Goal: Task Accomplishment & Management: Complete application form

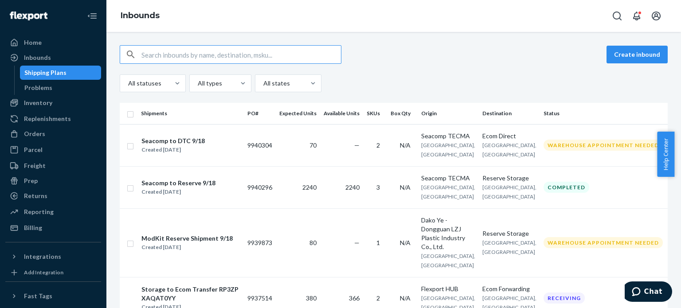
click at [56, 71] on div "Shipping Plans" at bounding box center [45, 72] width 42 height 9
click at [621, 56] on button "Create inbound" at bounding box center [637, 55] width 61 height 18
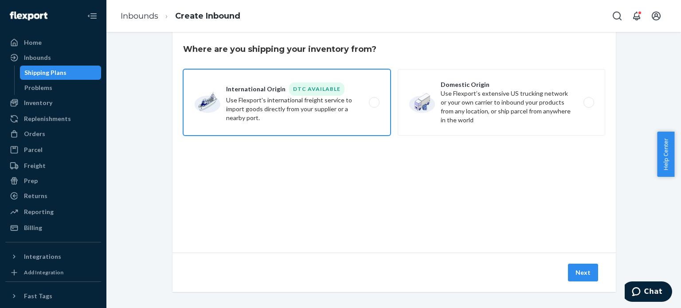
scroll to position [19, 0]
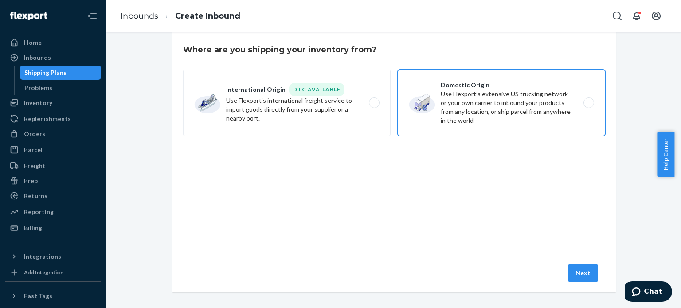
click at [467, 108] on label "Domestic Origin Use Flexport’s extensive US trucking network or your own carrie…" at bounding box center [502, 103] width 208 height 67
click at [589, 106] on input "Domestic Origin Use Flexport’s extensive US trucking network or your own carrie…" at bounding box center [592, 103] width 6 height 6
radio input "true"
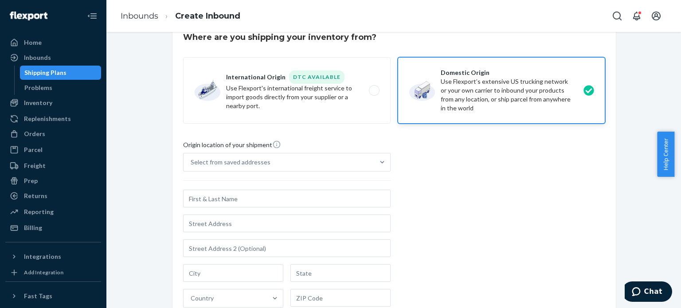
scroll to position [32, 0]
click at [298, 159] on div "Select from saved addresses" at bounding box center [279, 163] width 191 height 18
click at [192, 159] on input "Select from saved addresses" at bounding box center [191, 162] width 1 height 9
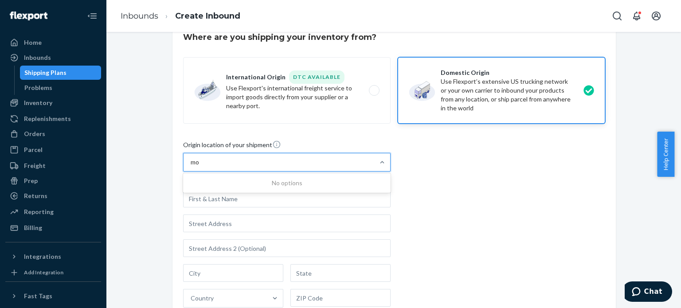
type input "m"
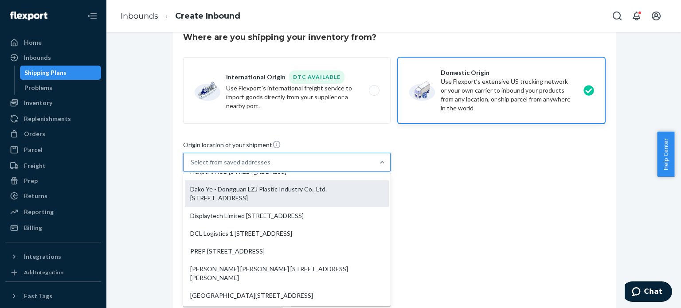
scroll to position [39, 0]
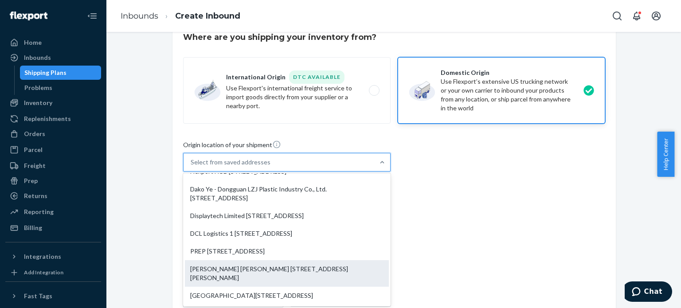
click at [256, 267] on div "[PERSON_NAME] [PERSON_NAME] [STREET_ADDRESS][PERSON_NAME]" at bounding box center [287, 273] width 204 height 27
click at [192, 167] on input "option [PERSON_NAME] [PERSON_NAME] [STREET_ADDRESS][PERSON_NAME]. 8 results ava…" at bounding box center [191, 162] width 1 height 9
type input "[PERSON_NAME] [PERSON_NAME]"
type input "Carlsbad"
type input "CA"
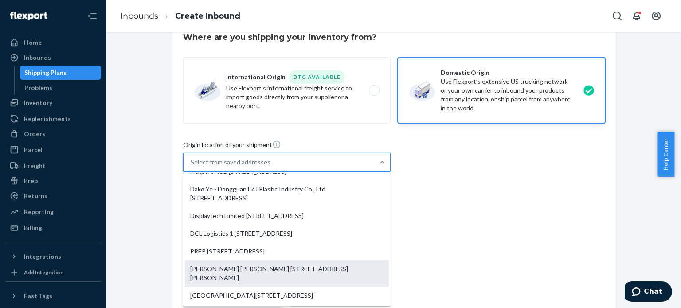
type input "92011"
type input "[STREET_ADDRESS]"
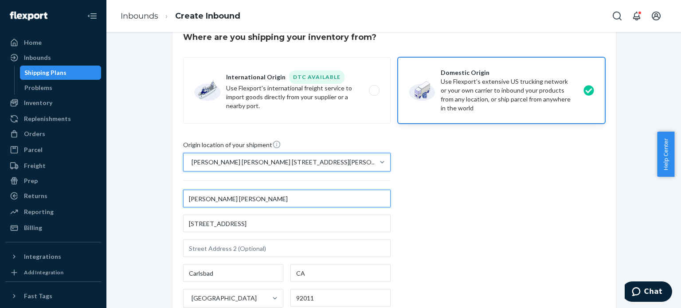
click at [316, 202] on input "[PERSON_NAME] [PERSON_NAME]" at bounding box center [287, 199] width 208 height 18
type input "J"
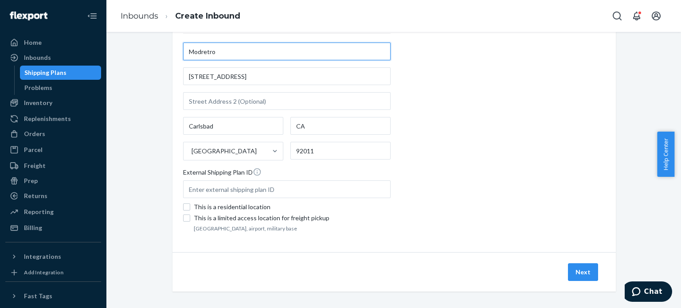
scroll to position [183, 0]
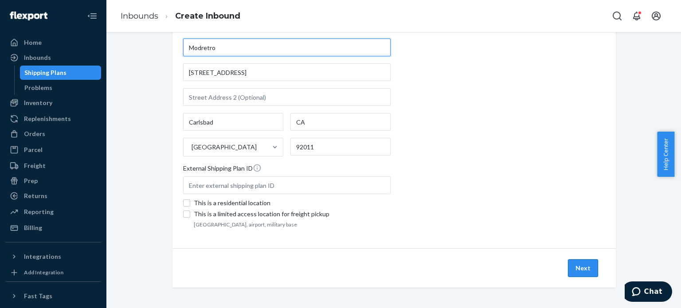
type input "Modretro"
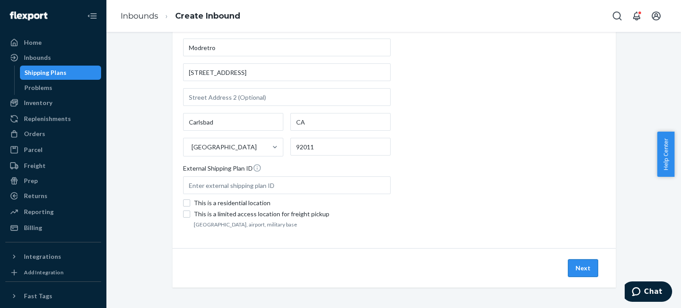
click at [579, 263] on button "Next" at bounding box center [583, 269] width 30 height 18
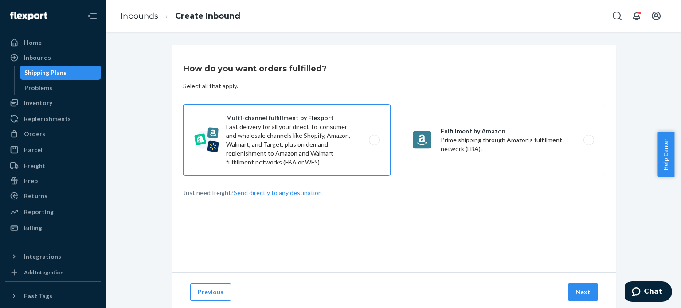
click at [343, 146] on label "Multi-channel fulfillment by Flexport Fast delivery for all your direct-to-cons…" at bounding box center [287, 140] width 208 height 71
click at [374, 143] on input "Multi-channel fulfillment by Flexport Fast delivery for all your direct-to-cons…" at bounding box center [377, 141] width 6 height 6
radio input "true"
click at [579, 290] on button "Next" at bounding box center [583, 293] width 30 height 18
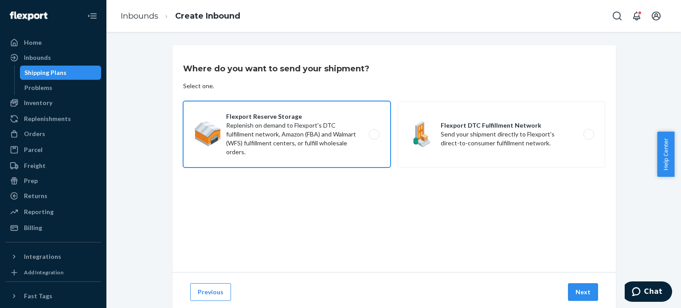
click at [308, 155] on label "Flexport Reserve Storage Replenish on demand to Flexport's DTC fulfillment netw…" at bounding box center [287, 134] width 208 height 67
click at [374, 138] on input "Flexport Reserve Storage Replenish on demand to Flexport's DTC fulfillment netw…" at bounding box center [377, 135] width 6 height 6
radio input "true"
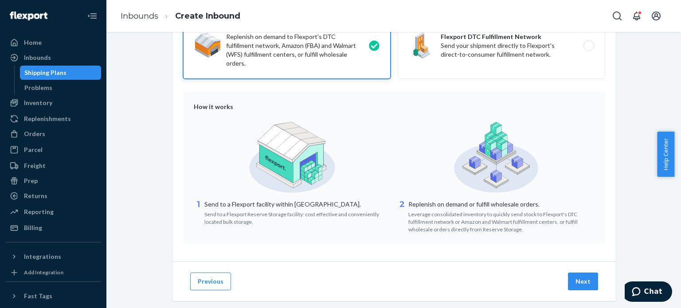
scroll to position [91, 0]
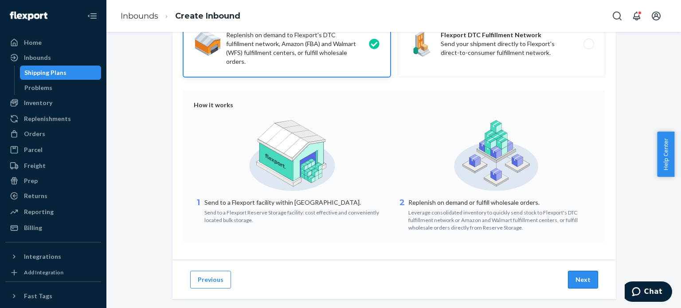
click at [579, 286] on button "Next" at bounding box center [583, 280] width 30 height 18
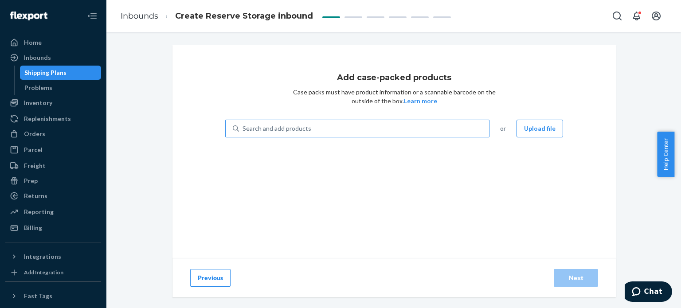
click at [307, 129] on div "Search and add products" at bounding box center [364, 129] width 250 height 16
click at [244, 129] on input "Search and add products" at bounding box center [243, 128] width 1 height 9
type input "v"
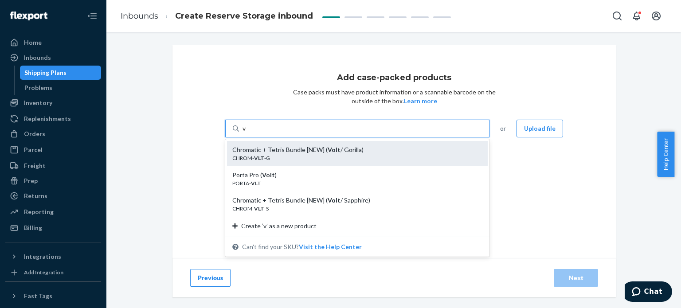
click at [294, 156] on div "CHROM- VLT -G" at bounding box center [353, 158] width 243 height 8
click at [247, 133] on input "v" at bounding box center [245, 128] width 4 height 9
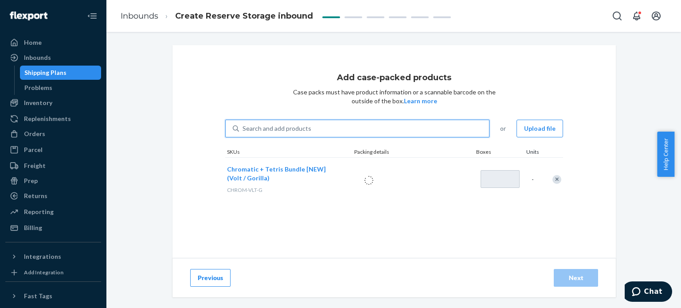
type input "1"
click at [307, 131] on div "Search and add products" at bounding box center [364, 129] width 250 height 16
click at [244, 131] on input "0 results available. Use Up and Down to choose options, press Enter to select t…" at bounding box center [243, 128] width 1 height 9
type input "v"
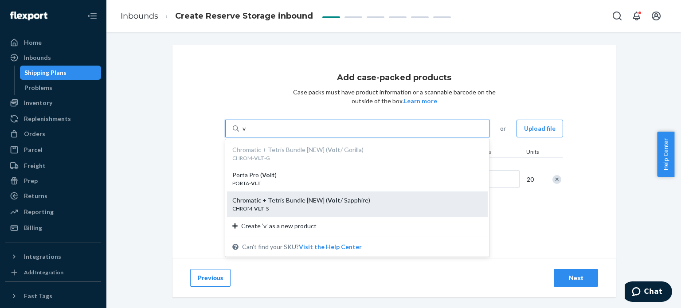
click at [287, 204] on div "Chromatic + Tetris Bundle [NEW] ( Volt / Sapphire)" at bounding box center [353, 200] width 243 height 9
click at [247, 133] on input "v" at bounding box center [245, 128] width 4 height 9
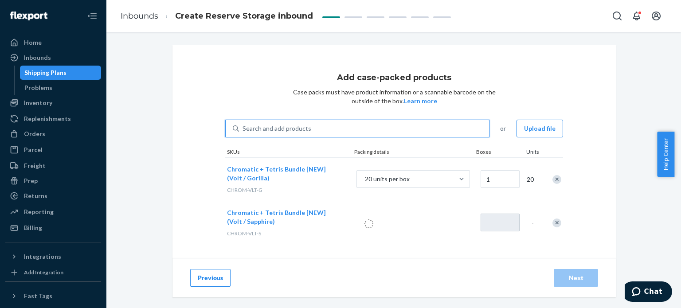
type input "1"
click at [268, 129] on div "Search and add products" at bounding box center [277, 128] width 69 height 9
click at [244, 129] on input "0 results available. Select is focused ,type to refine list, press Down to open…" at bounding box center [243, 128] width 1 height 9
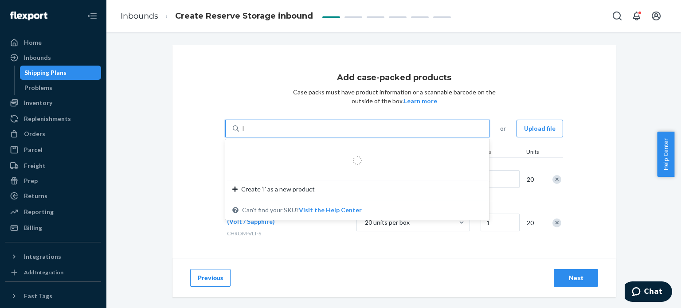
type input "le"
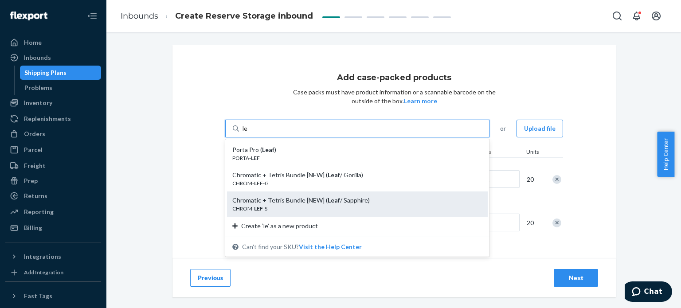
click at [280, 204] on div "Chromatic + Tetris Bundle [NEW] ( Leaf / Sapphire)" at bounding box center [353, 200] width 243 height 9
click at [248, 133] on input "le" at bounding box center [246, 128] width 6 height 9
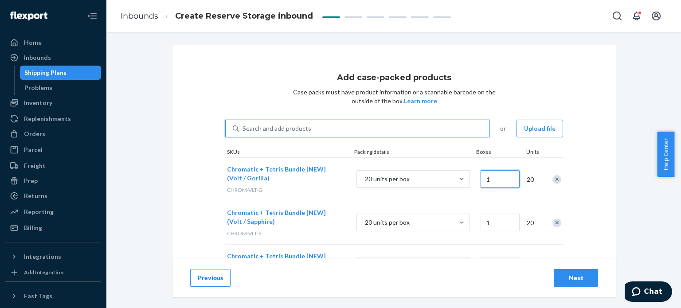
click at [494, 179] on input "1" at bounding box center [500, 179] width 39 height 18
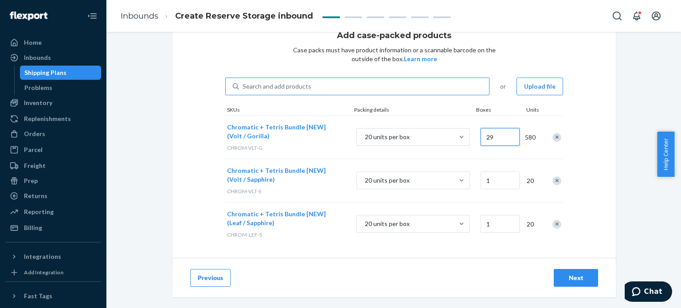
scroll to position [47, 0]
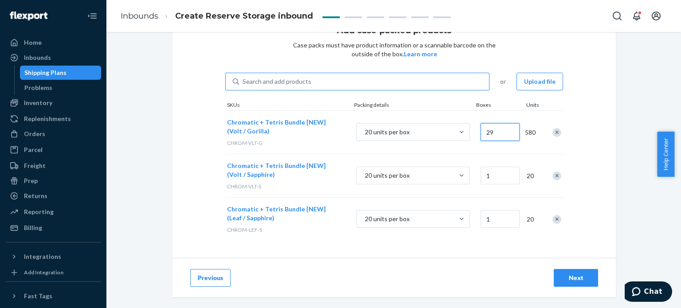
type input "29"
click at [494, 218] on input "1" at bounding box center [500, 219] width 39 height 18
type input "4"
click at [571, 275] on div "Next" at bounding box center [576, 278] width 29 height 9
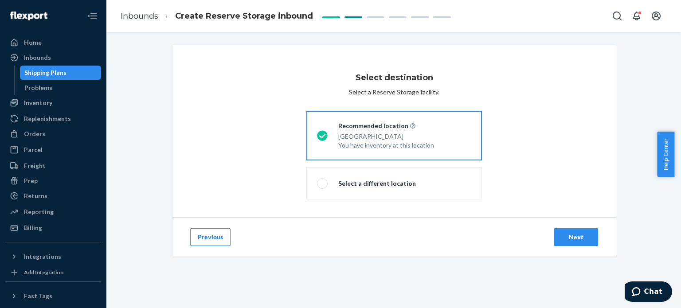
click at [577, 233] on div "Next" at bounding box center [576, 237] width 29 height 9
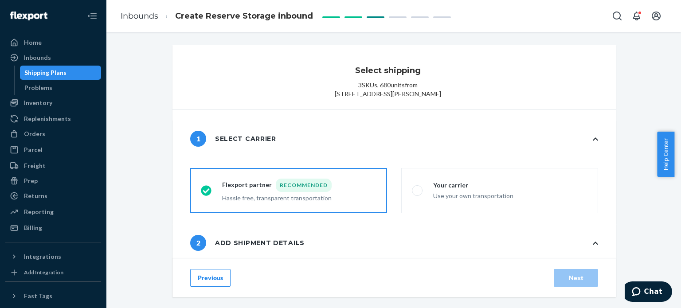
radio input "false"
type input "1"
radio input "false"
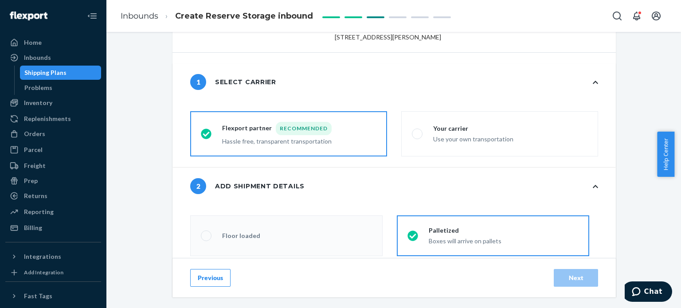
scroll to position [59, 0]
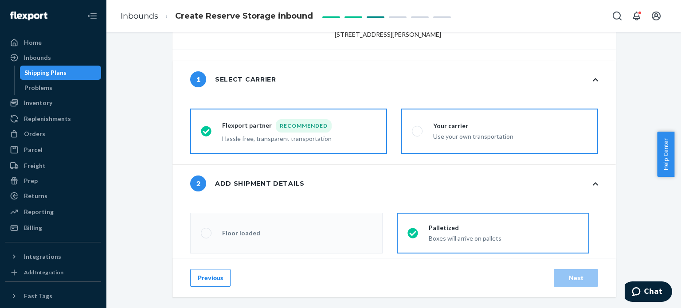
click at [444, 141] on div "Use your own transportation" at bounding box center [473, 135] width 80 height 11
click at [418, 134] on input "Your carrier Use your own transportation" at bounding box center [415, 132] width 6 height 6
radio input "true"
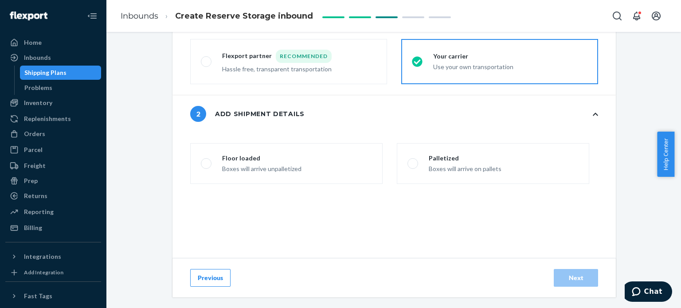
scroll to position [131, 0]
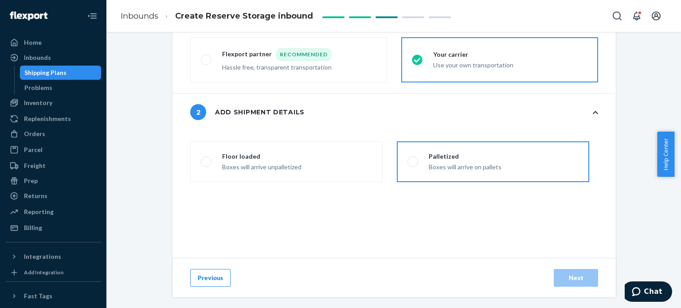
click at [414, 167] on span at bounding box center [413, 162] width 11 height 11
click at [414, 165] on input "Palletized Boxes will arrive on pallets" at bounding box center [411, 162] width 6 height 6
radio input "false"
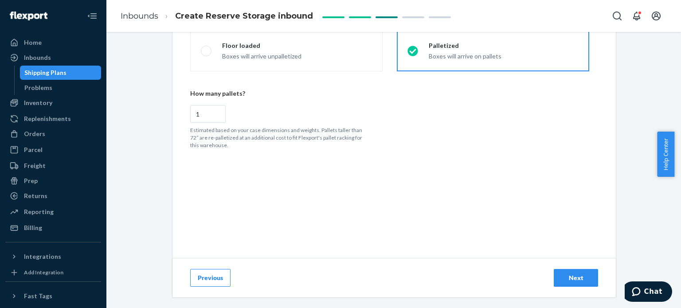
scroll to position [238, 0]
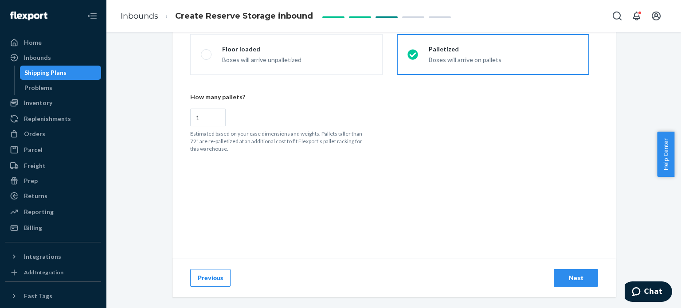
click at [568, 276] on div "Next" at bounding box center [576, 278] width 29 height 9
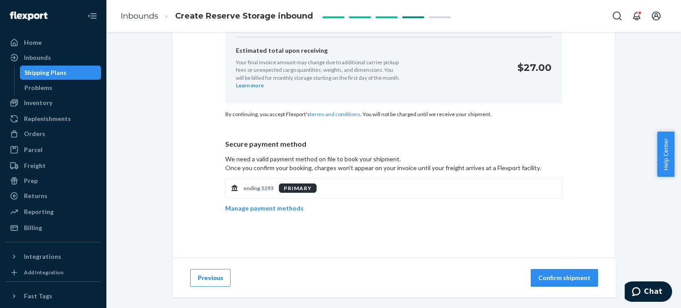
scroll to position [203, 0]
click at [547, 281] on p "Confirm shipment" at bounding box center [565, 278] width 52 height 9
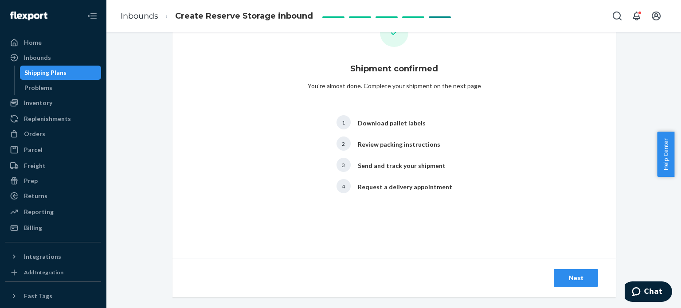
scroll to position [44, 0]
click at [562, 279] on div "Next" at bounding box center [576, 278] width 29 height 9
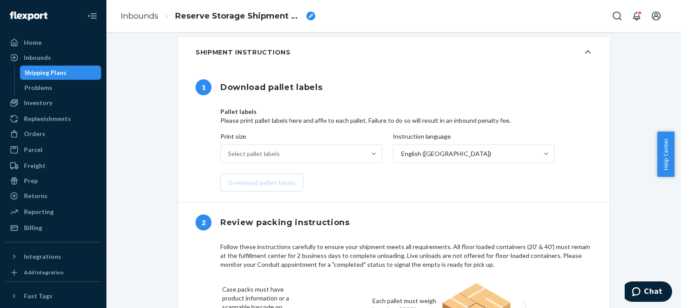
scroll to position [277, 0]
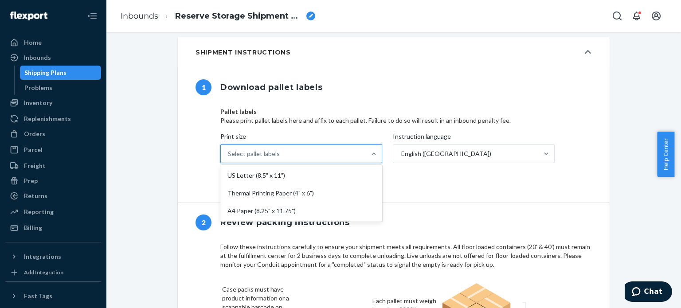
click at [282, 153] on div "Select pallet labels" at bounding box center [293, 154] width 145 height 18
click at [229, 153] on input "Print size option US Letter (8.5" x 11") focused, 1 of 3. 3 results available. …" at bounding box center [228, 154] width 1 height 9
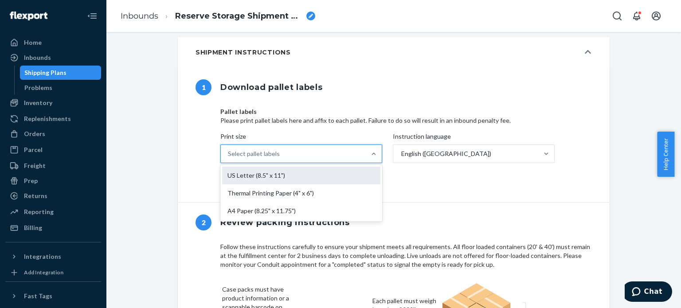
click at [259, 173] on div "US Letter (8.5" x 11")" at bounding box center [301, 176] width 158 height 18
click at [229, 158] on input "Print size option US Letter (8.5" x 11") focused, 1 of 3. 3 results available. …" at bounding box center [228, 154] width 1 height 9
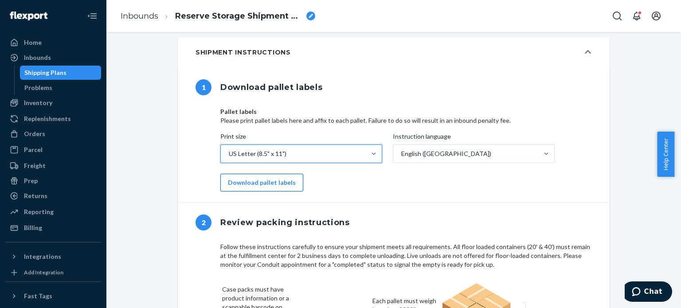
click at [262, 183] on button "Download pallet labels" at bounding box center [262, 183] width 83 height 18
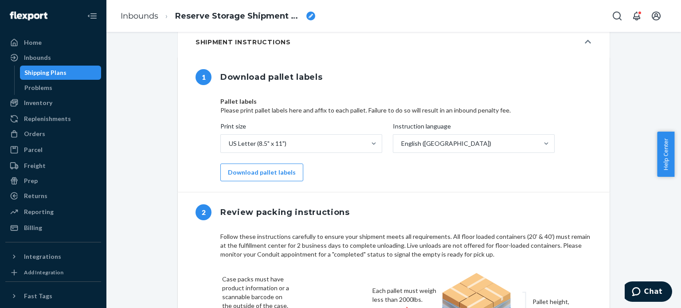
scroll to position [284, 0]
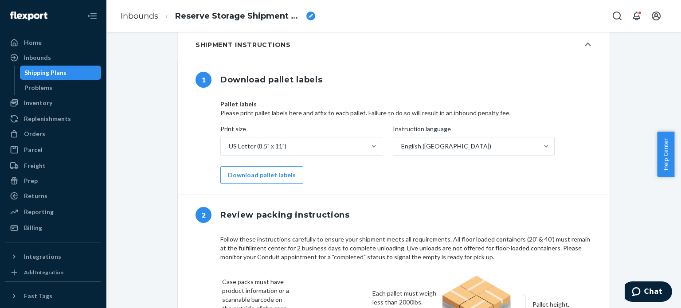
click at [263, 17] on span "Reserve Storage Shipment STI87ef48a943" at bounding box center [239, 17] width 128 height 12
type input "Reserve Storage Shipment 9/24"
click at [337, 100] on p "Pallet labels" at bounding box center [407, 104] width 372 height 9
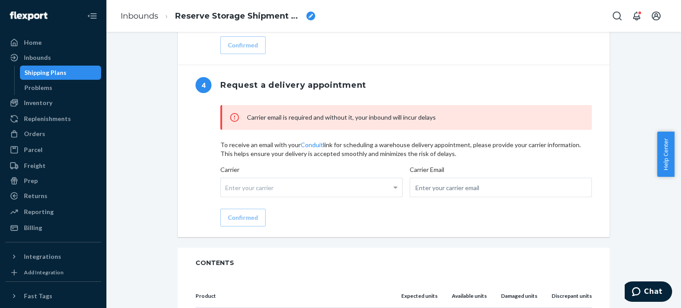
scroll to position [871, 0]
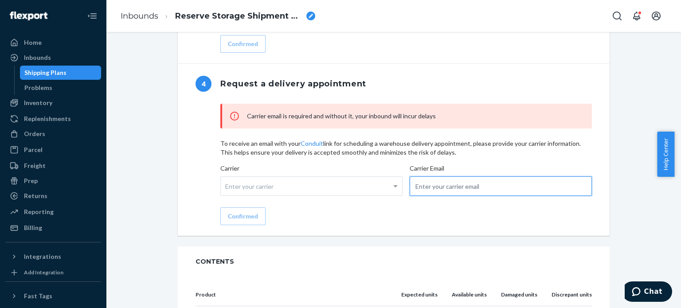
click at [445, 185] on input "email" at bounding box center [501, 187] width 182 height 20
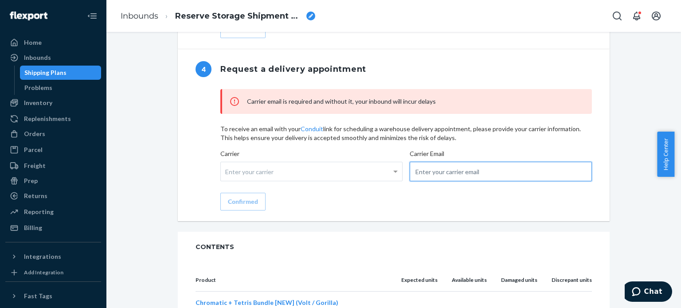
scroll to position [886, 0]
click at [442, 169] on input "email" at bounding box center [501, 171] width 182 height 20
paste input "[EMAIL_ADDRESS][DOMAIN_NAME]"
type input "[EMAIL_ADDRESS][DOMAIN_NAME]"
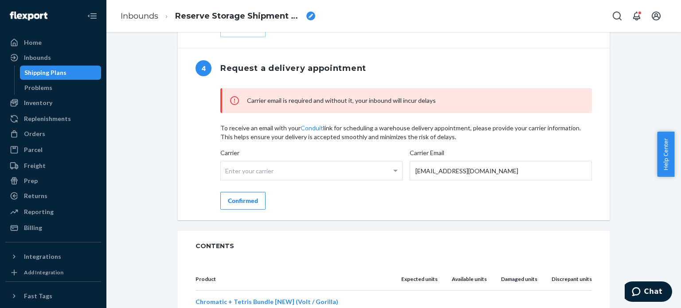
click at [397, 201] on div "Carrier email is required and without it, your inbound will incur delays To rec…" at bounding box center [407, 149] width 372 height 122
click at [432, 173] on input "[EMAIL_ADDRESS][DOMAIN_NAME]" at bounding box center [501, 171] width 182 height 20
click at [499, 167] on input "[EMAIL_ADDRESS][DOMAIN_NAME]" at bounding box center [501, 171] width 182 height 20
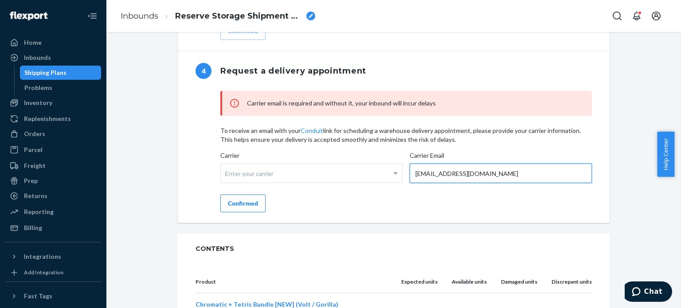
scroll to position [885, 0]
click at [236, 201] on div "Confirmed" at bounding box center [243, 202] width 30 height 9
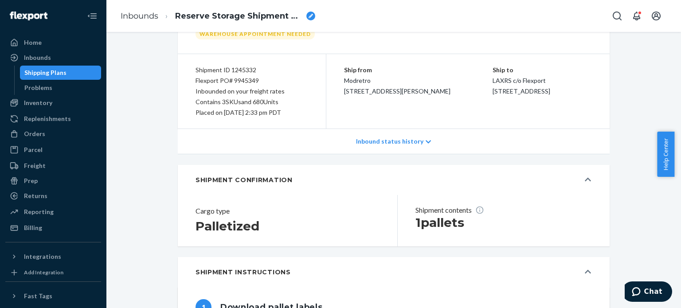
scroll to position [0, 0]
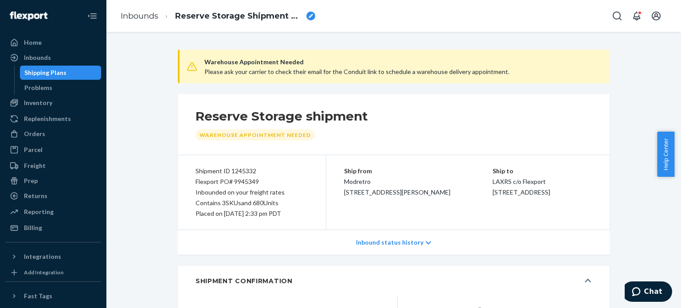
click at [32, 73] on div "Shipping Plans" at bounding box center [45, 72] width 42 height 9
